Goal: Task Accomplishment & Management: Use online tool/utility

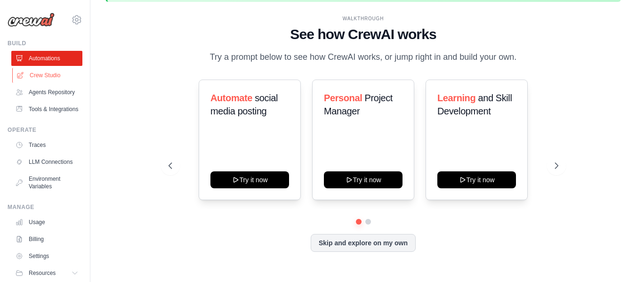
click at [47, 73] on link "Crew Studio" at bounding box center [47, 75] width 71 height 15
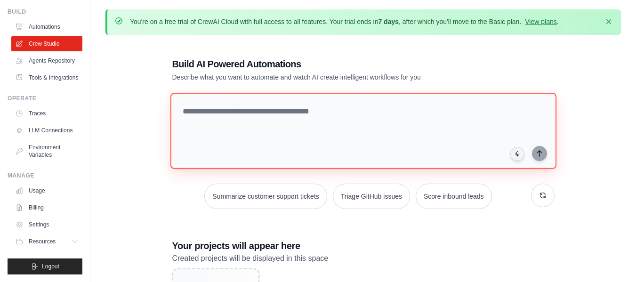
click at [260, 136] on textarea at bounding box center [363, 131] width 386 height 76
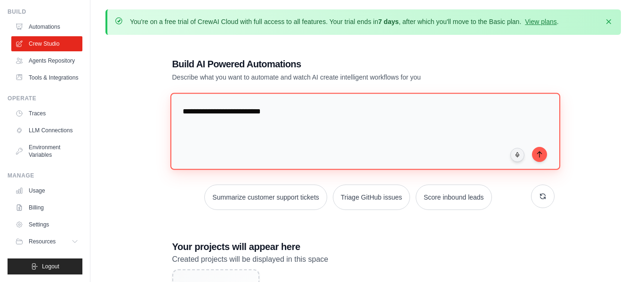
type textarea "**********"
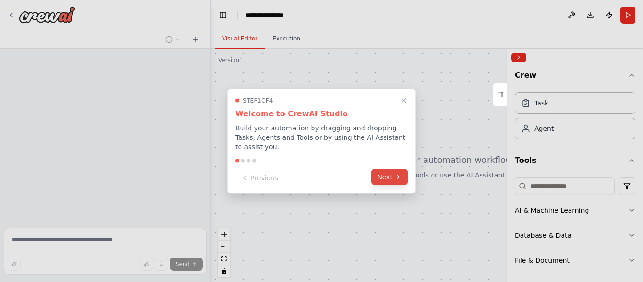
click at [378, 173] on button "Next" at bounding box center [389, 177] width 36 height 16
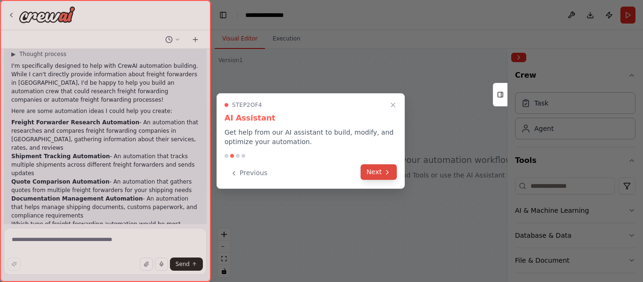
scroll to position [48, 0]
click at [381, 173] on button "Next" at bounding box center [379, 172] width 36 height 16
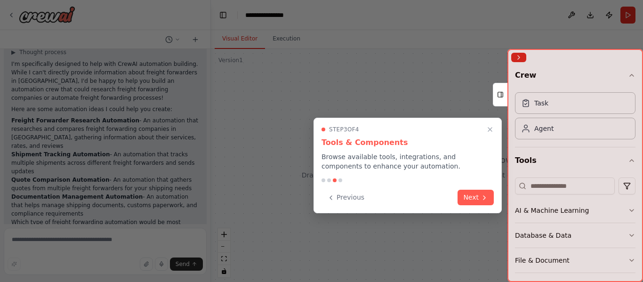
click at [381, 173] on div "Step 3 of 4 Tools & Components Browse available tools, integrations, and compon…" at bounding box center [408, 166] width 188 height 96
click at [475, 201] on button "Next" at bounding box center [476, 197] width 36 height 16
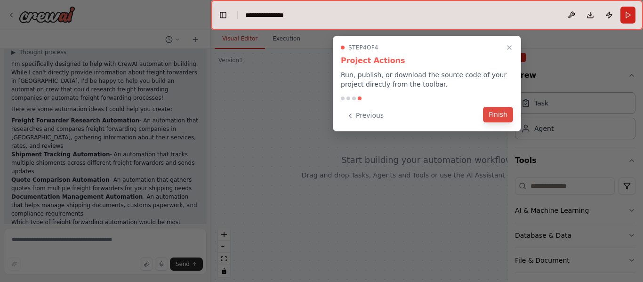
click at [501, 114] on button "Finish" at bounding box center [498, 115] width 30 height 16
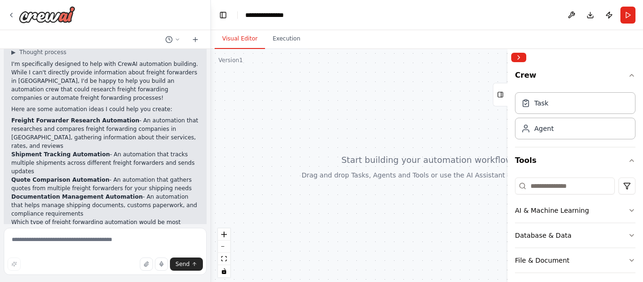
click at [87, 176] on p "Quote Comparison Automation - An automation that gathers quotes from multiple f…" at bounding box center [105, 184] width 188 height 17
click at [94, 241] on textarea at bounding box center [105, 251] width 203 height 47
type textarea "**********"
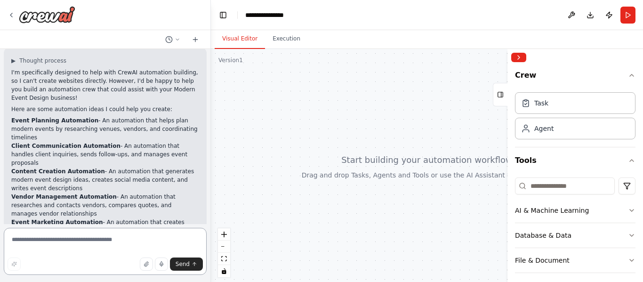
scroll to position [299, 0]
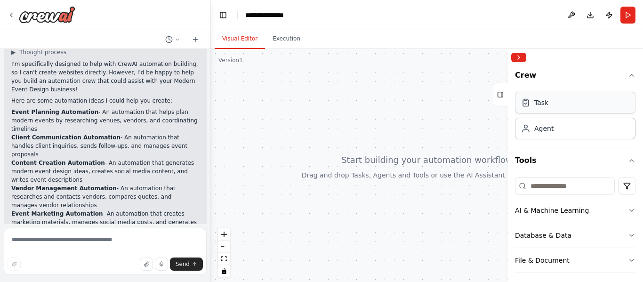
click at [529, 99] on icon at bounding box center [525, 102] width 9 height 9
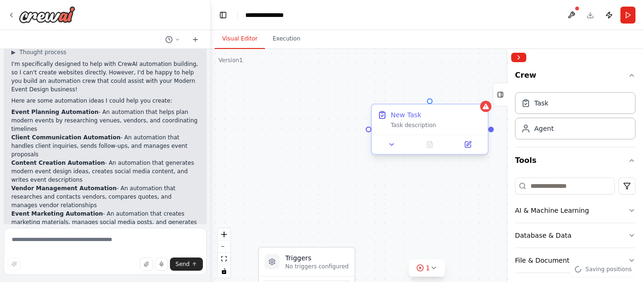
click at [420, 128] on div "Task description" at bounding box center [436, 125] width 91 height 8
click at [463, 145] on button at bounding box center [467, 144] width 32 height 11
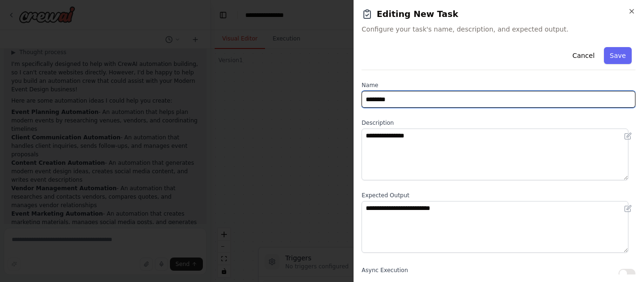
click at [409, 97] on input "********" at bounding box center [499, 99] width 274 height 17
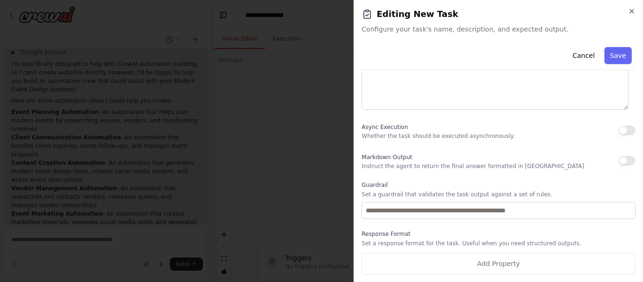
scroll to position [0, 0]
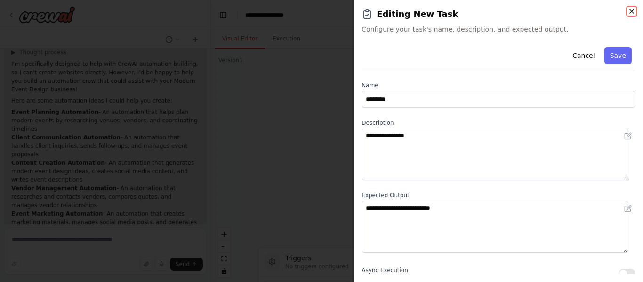
click at [630, 11] on icon "button" at bounding box center [632, 12] width 8 height 8
